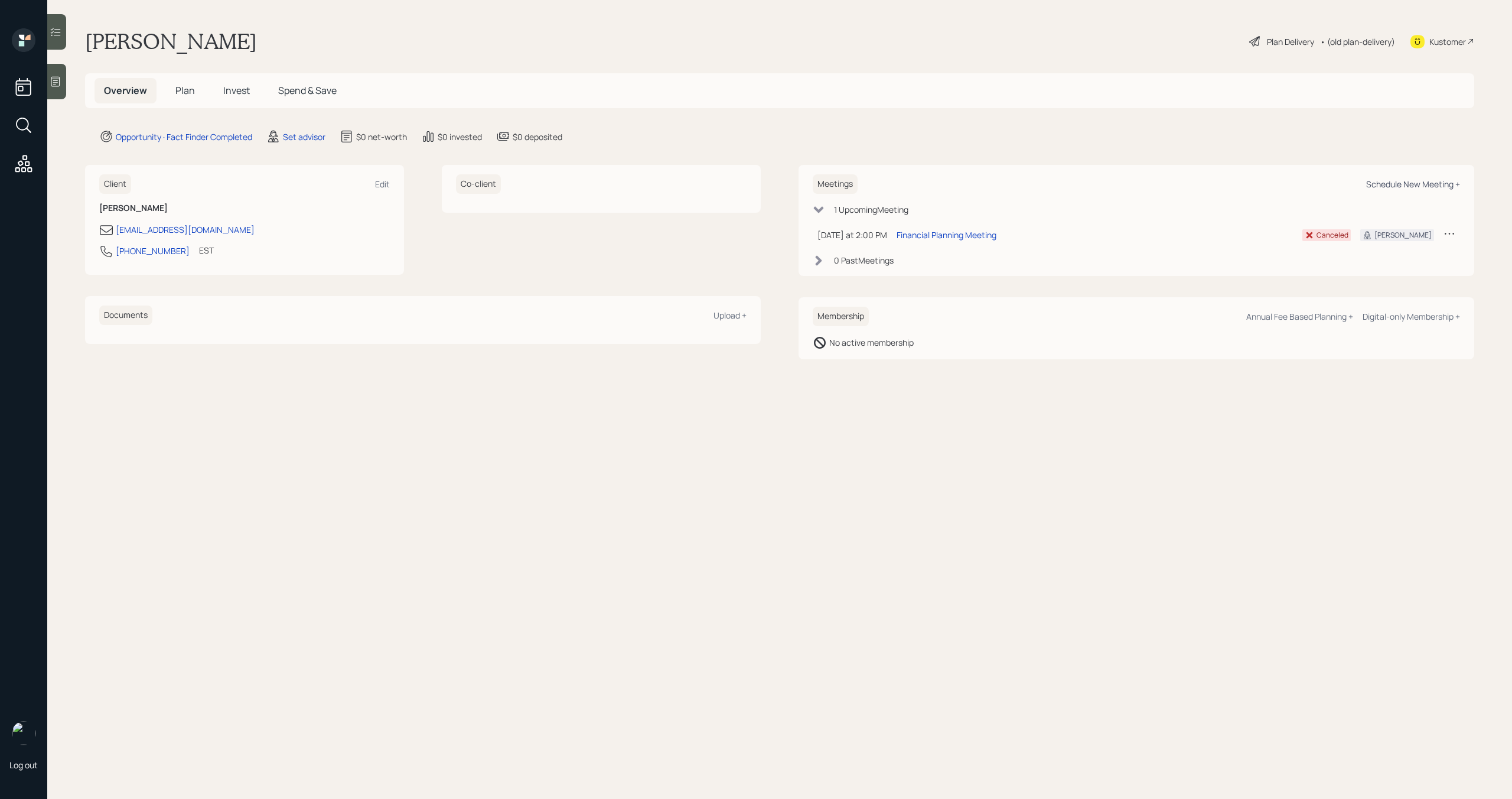
click at [1415, 183] on div "Schedule New Meeting +" at bounding box center [1413, 184] width 94 height 11
select select "round-robin"
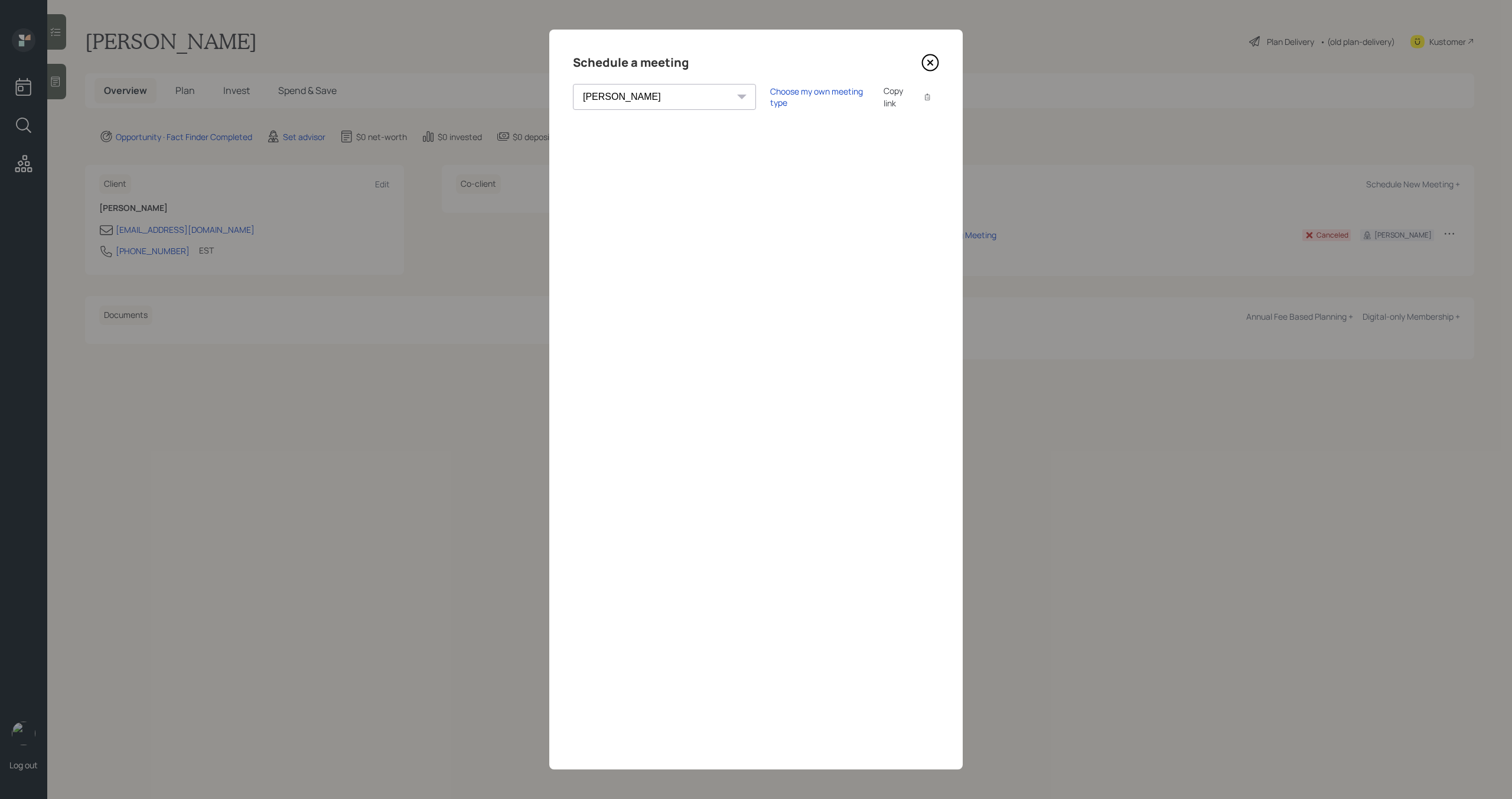
click at [927, 63] on icon at bounding box center [930, 62] width 18 height 18
